Goal: Task Accomplishment & Management: Complete application form

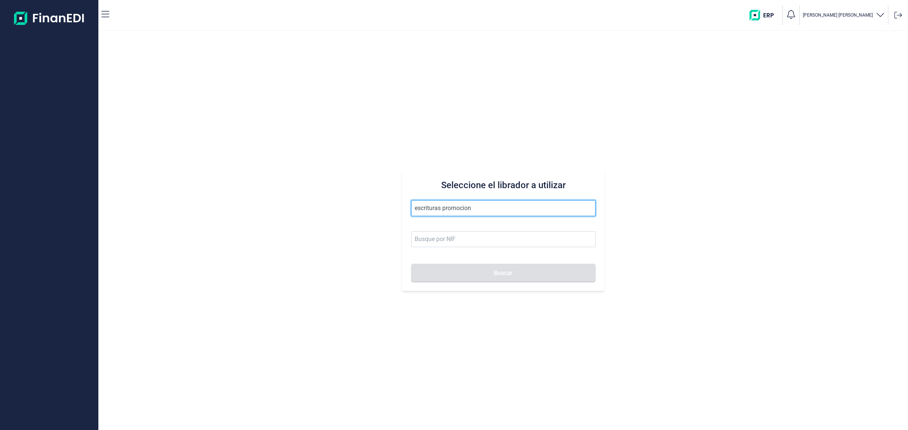
click at [443, 208] on input "escrituras promocion" at bounding box center [503, 208] width 184 height 16
click at [498, 207] on input "escrituras y promocion" at bounding box center [503, 208] width 184 height 16
drag, startPoint x: 449, startPoint y: 208, endPoint x: 292, endPoint y: 228, distance: 158.6
click at [293, 227] on div "Seleccione el librador a utilizar escrituras Buscar" at bounding box center [502, 230] width 809 height 399
type input "e"
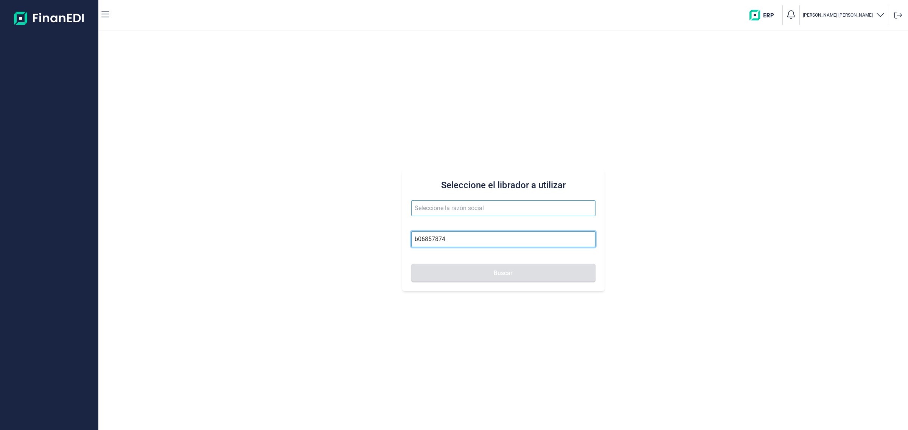
type input "b06857874"
click at [490, 210] on input "text" at bounding box center [503, 208] width 184 height 16
type input "PROMOCIONES INMOBILIARIAS 1932 SL"
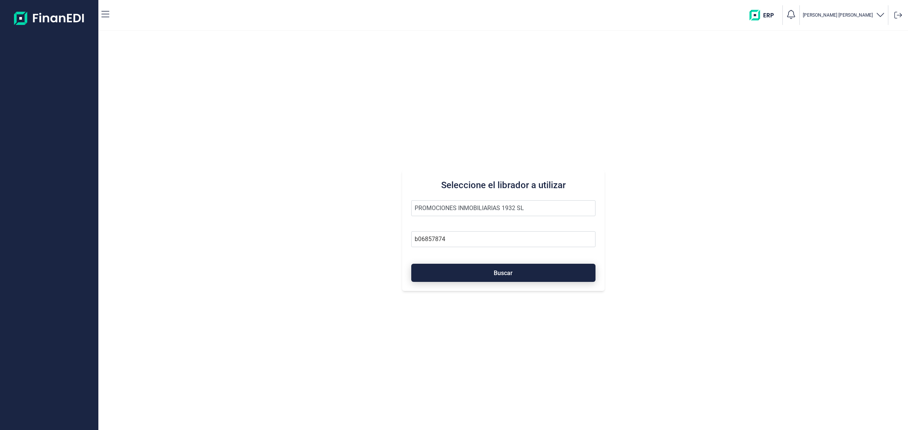
click at [492, 277] on button "Buscar" at bounding box center [503, 273] width 184 height 18
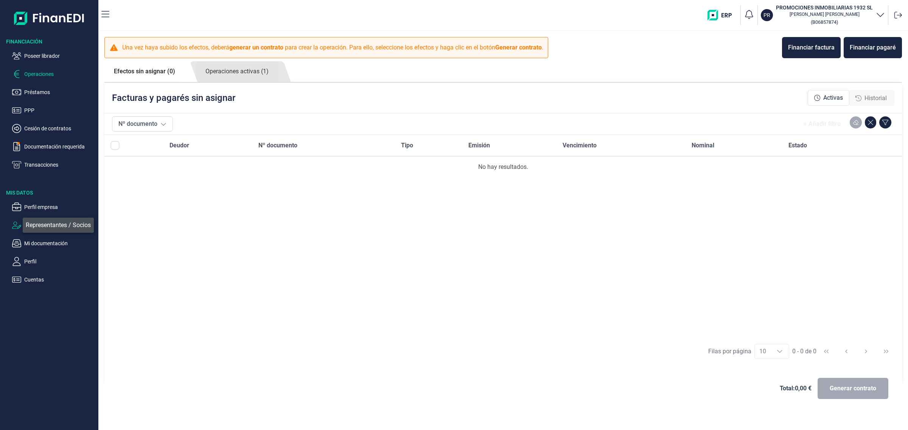
click at [20, 226] on icon "button" at bounding box center [16, 225] width 9 height 7
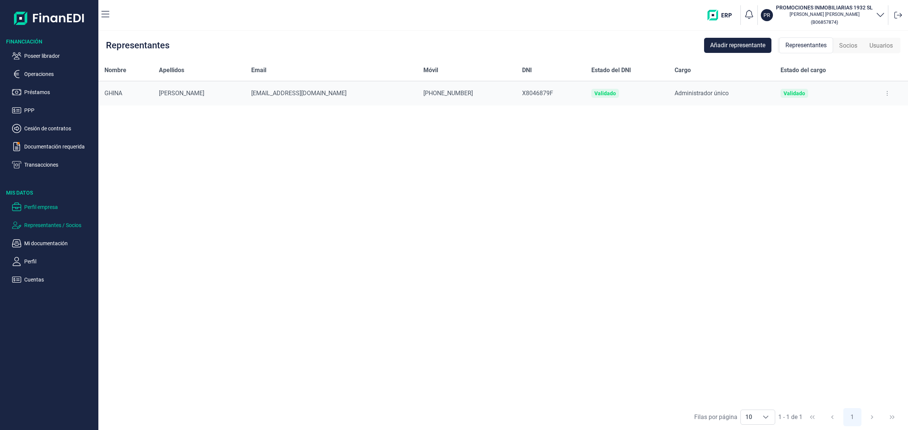
click at [56, 205] on p "Perfil empresa" at bounding box center [59, 207] width 71 height 9
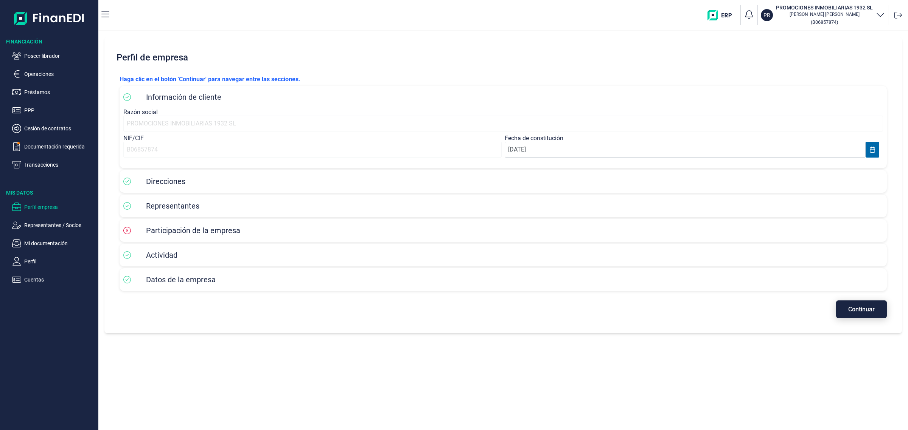
click at [868, 307] on span "Continuar" at bounding box center [861, 310] width 26 height 6
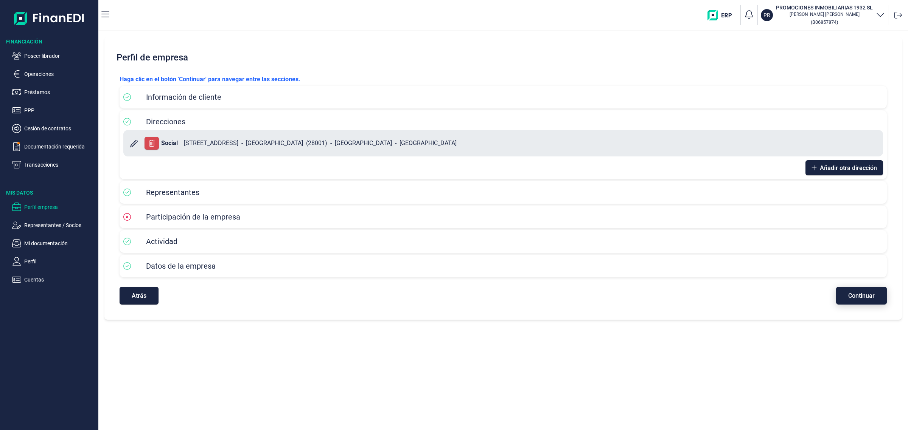
click at [858, 296] on span "Continuar" at bounding box center [861, 296] width 26 height 6
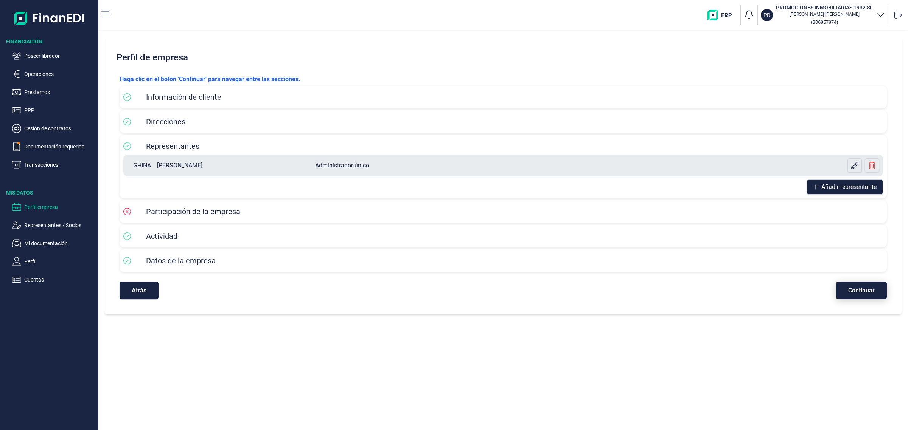
click at [857, 293] on span "Continuar" at bounding box center [861, 291] width 26 height 6
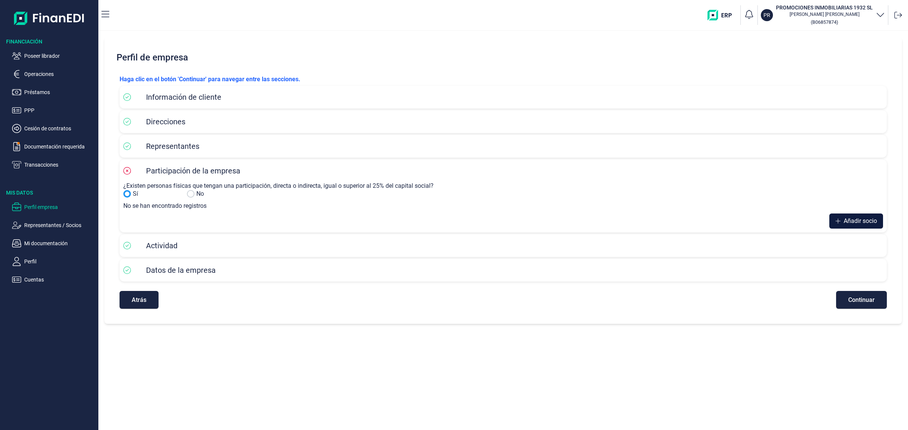
click at [868, 220] on span "Añadir socio" at bounding box center [859, 221] width 33 height 9
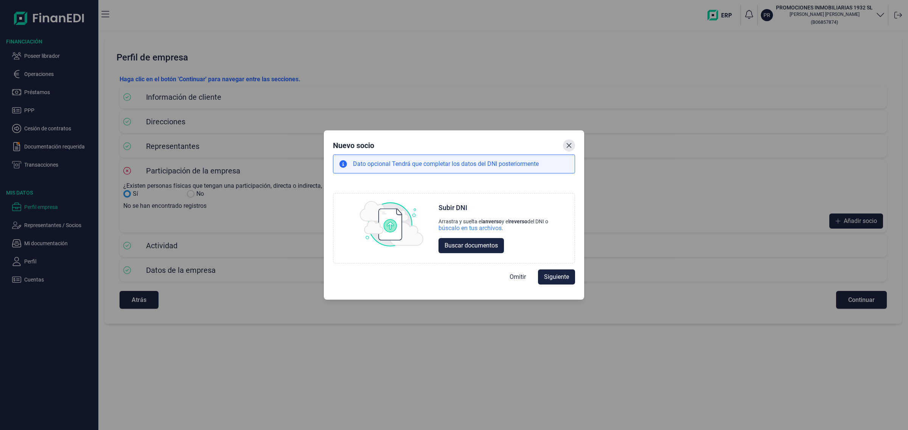
click at [573, 148] on button "Close" at bounding box center [569, 146] width 12 height 12
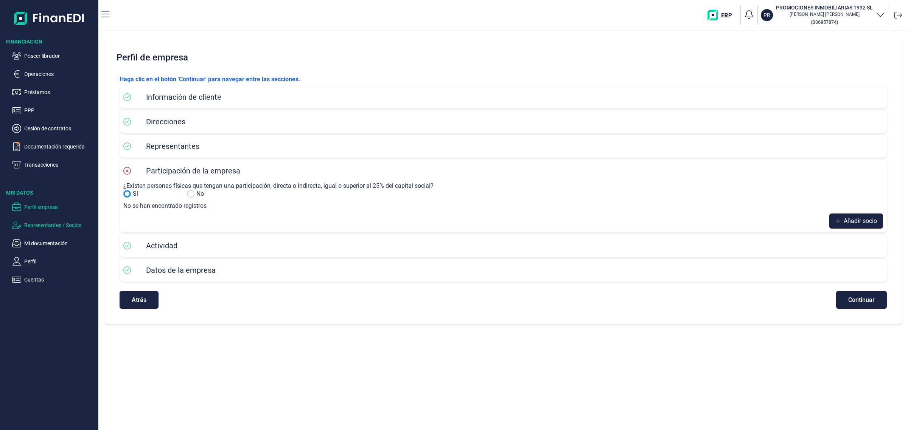
click at [56, 226] on p "Representantes / Socios" at bounding box center [59, 225] width 71 height 9
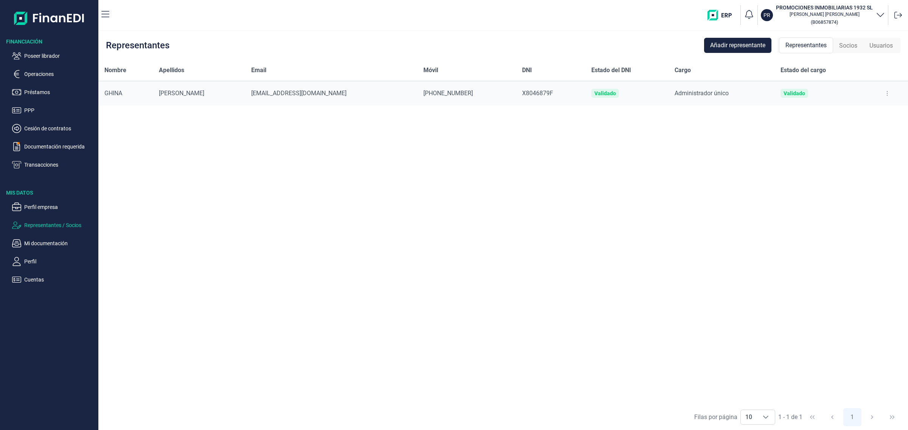
click at [45, 202] on ul "Perfil empresa Representantes / Socios Mi documentación Perfil Cuentas" at bounding box center [49, 241] width 98 height 88
click at [40, 207] on p "Perfil empresa" at bounding box center [59, 207] width 71 height 9
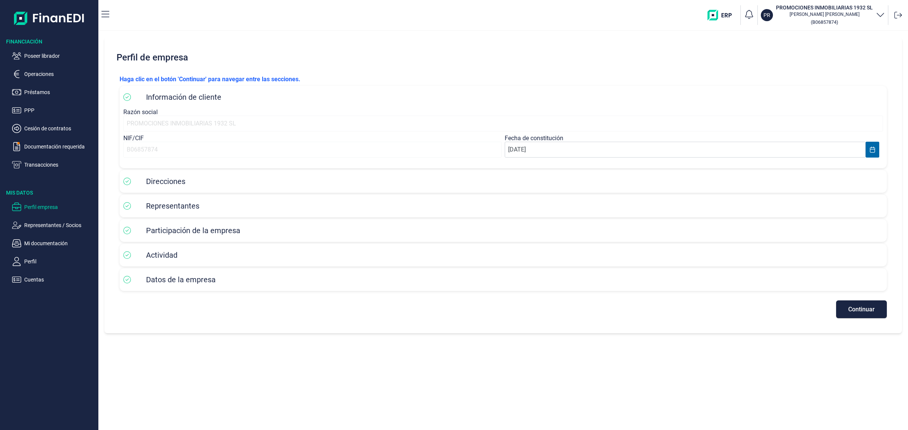
click at [848, 307] on span "Continuar" at bounding box center [861, 310] width 26 height 6
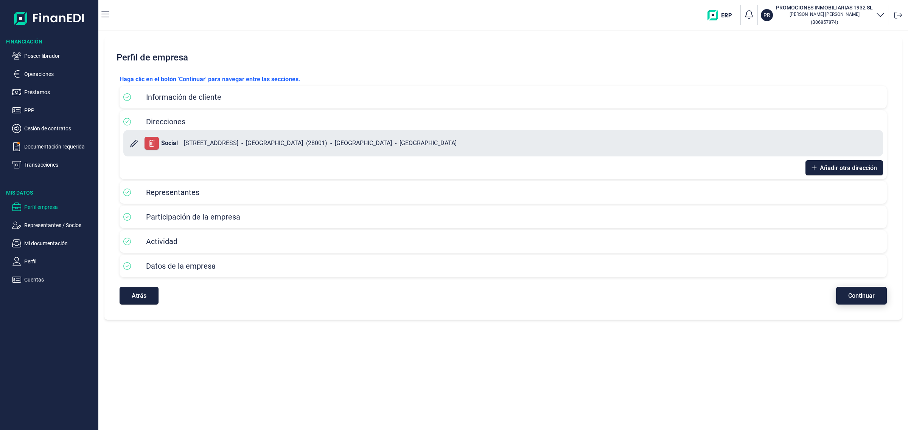
click at [867, 299] on button "Continuar" at bounding box center [861, 296] width 51 height 18
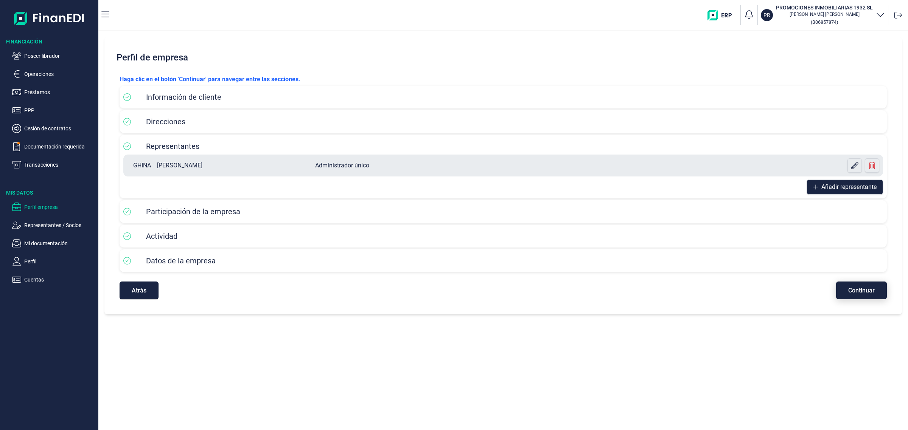
click at [863, 284] on button "Continuar" at bounding box center [861, 291] width 51 height 18
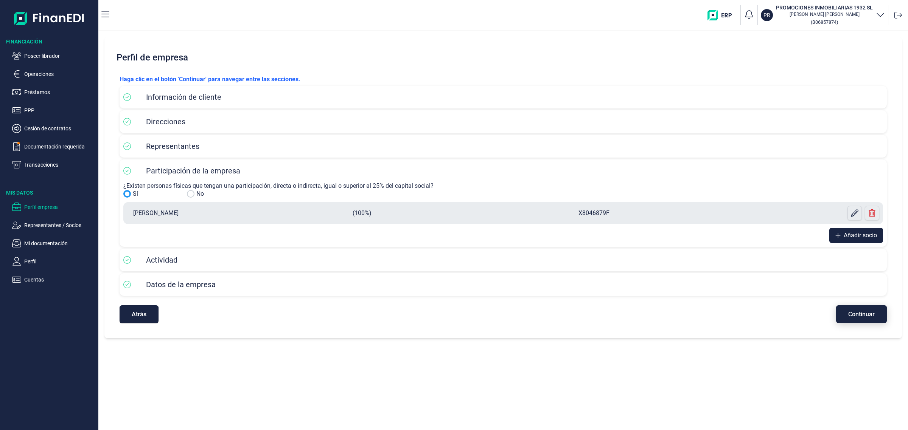
click at [863, 316] on span "Continuar" at bounding box center [861, 315] width 26 height 6
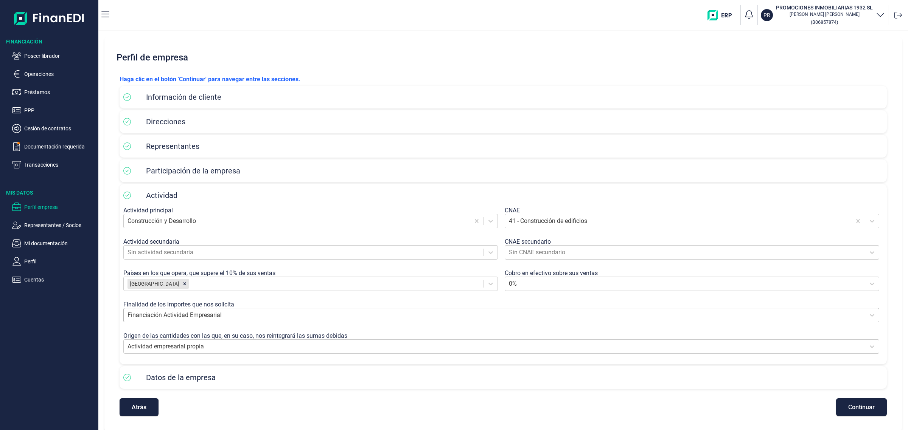
scroll to position [1, 0]
